Goal: Task Accomplishment & Management: Manage account settings

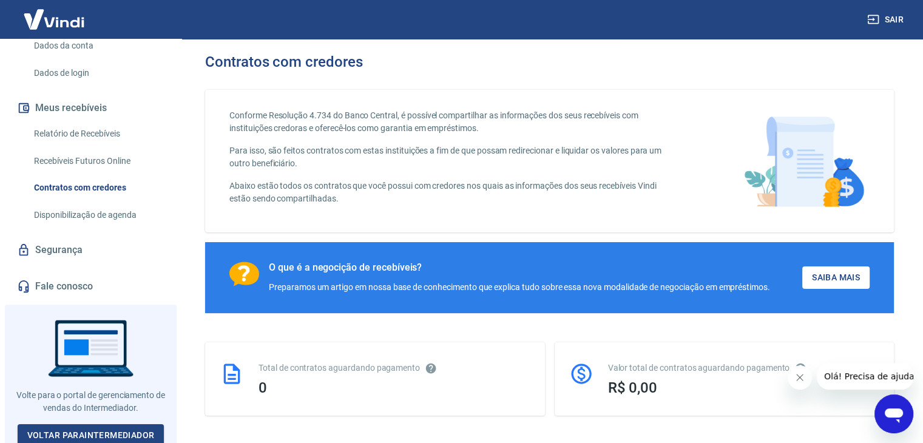
scroll to position [61, 0]
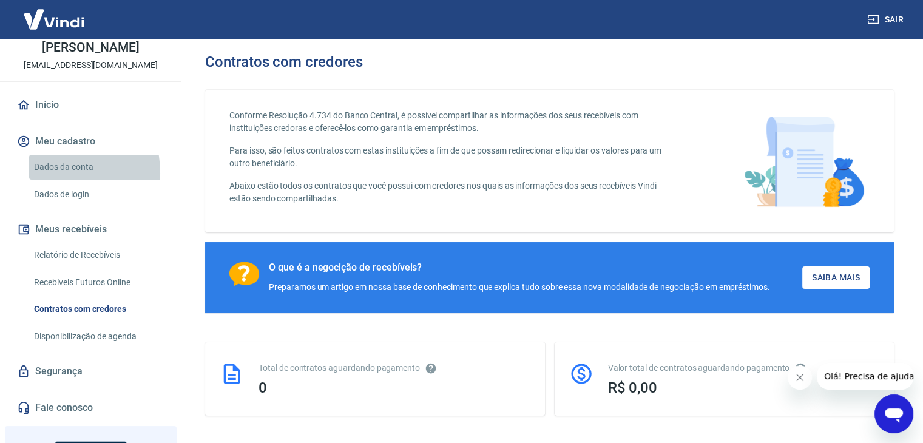
click at [48, 173] on link "Dados da conta" at bounding box center [98, 167] width 138 height 25
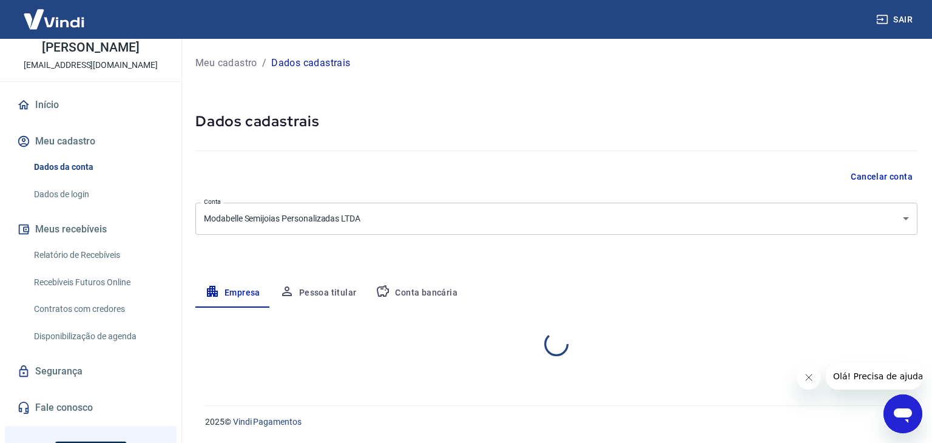
select select "SP"
select select "business"
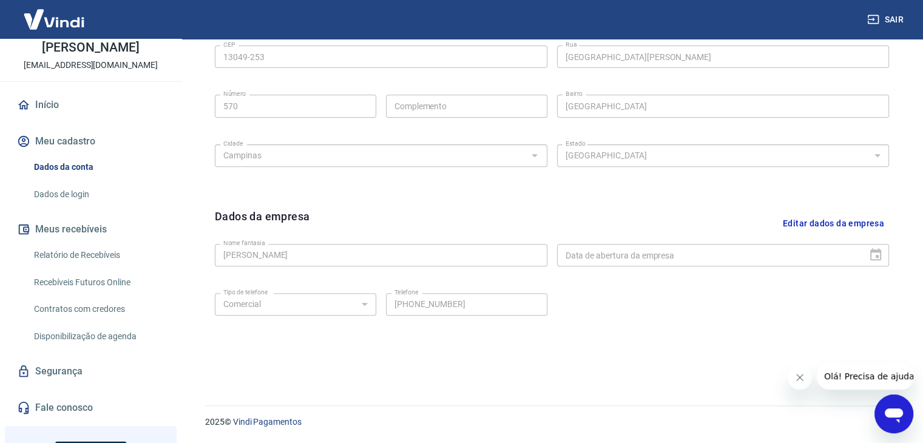
scroll to position [186, 0]
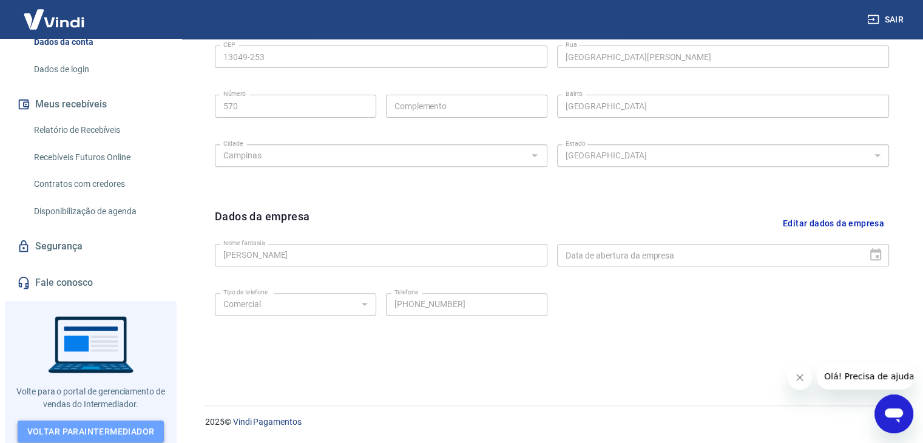
click at [84, 428] on link "Voltar para Intermediador" at bounding box center [91, 431] width 147 height 22
